Goal: Navigation & Orientation: Understand site structure

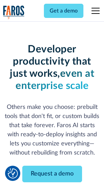
scroll to position [81, 0]
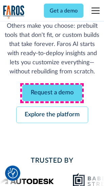
click at [52, 93] on link "Request a demo" at bounding box center [52, 93] width 60 height 17
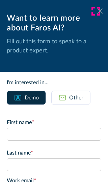
click at [97, 11] on icon at bounding box center [99, 10] width 5 height 5
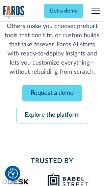
scroll to position [103, 0]
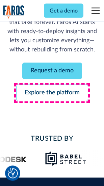
click at [52, 93] on link "Explore the platform" at bounding box center [52, 93] width 72 height 17
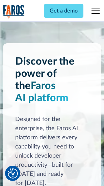
scroll to position [5153, 0]
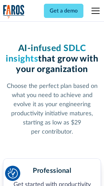
scroll to position [1072, 0]
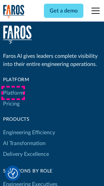
click at [13, 93] on link "Platform" at bounding box center [13, 93] width 21 height 11
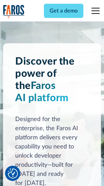
scroll to position [5370, 0]
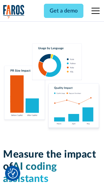
scroll to position [4223, 0]
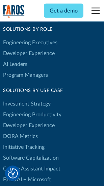
click at [20, 131] on link "DORA Metrics" at bounding box center [20, 136] width 35 height 11
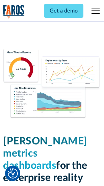
scroll to position [2995, 0]
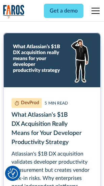
scroll to position [3068, 0]
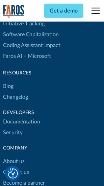
click at [16, 93] on link "Changelog" at bounding box center [15, 97] width 25 height 11
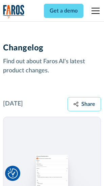
scroll to position [8295, 0]
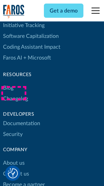
click at [14, 158] on link "About us" at bounding box center [14, 163] width 22 height 11
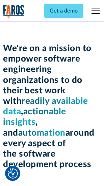
scroll to position [2339, 0]
